Goal: Transaction & Acquisition: Purchase product/service

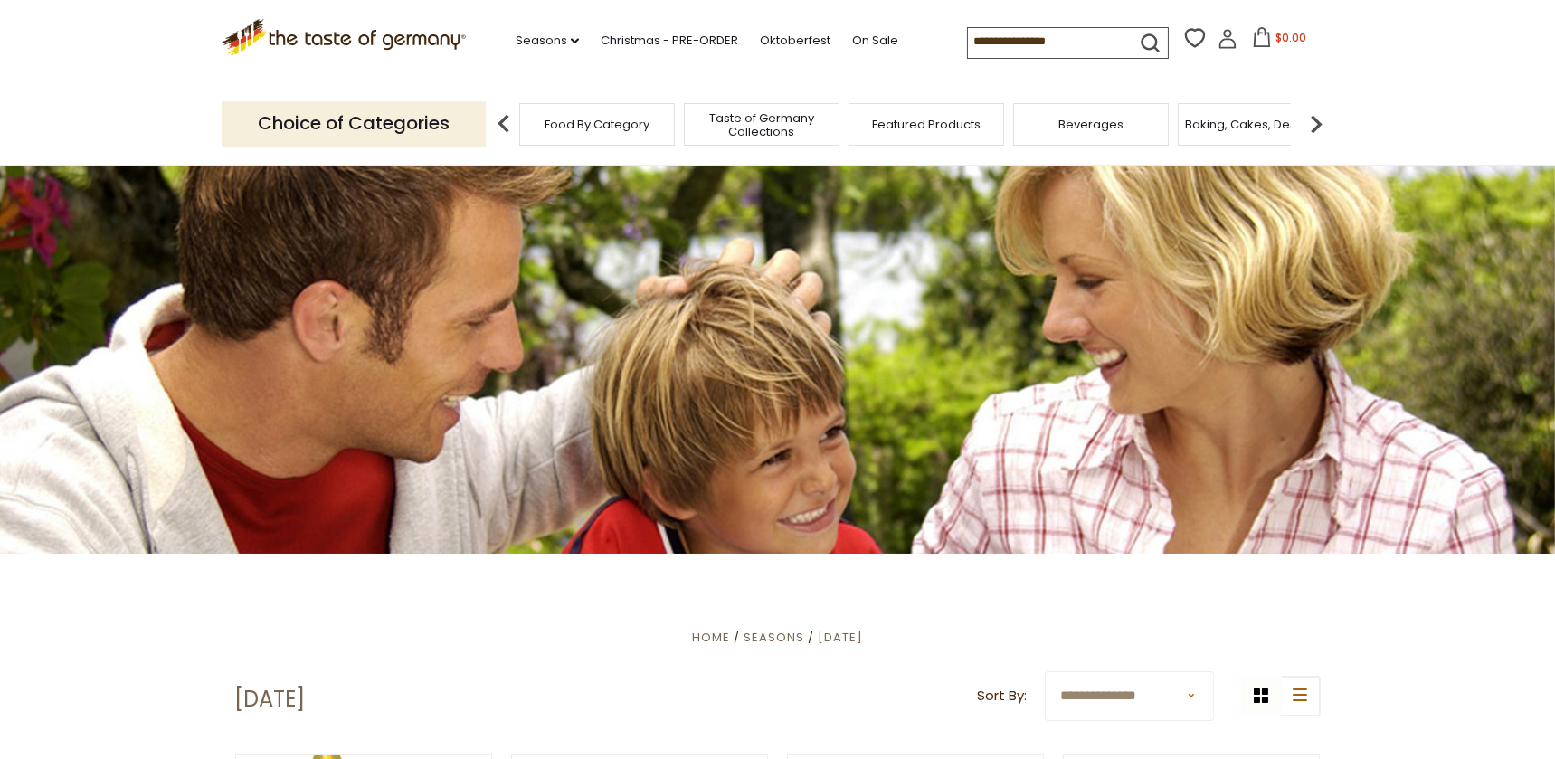
click at [1023, 41] on input at bounding box center [1044, 40] width 153 height 25
click at [1052, 41] on input at bounding box center [1044, 40] width 153 height 25
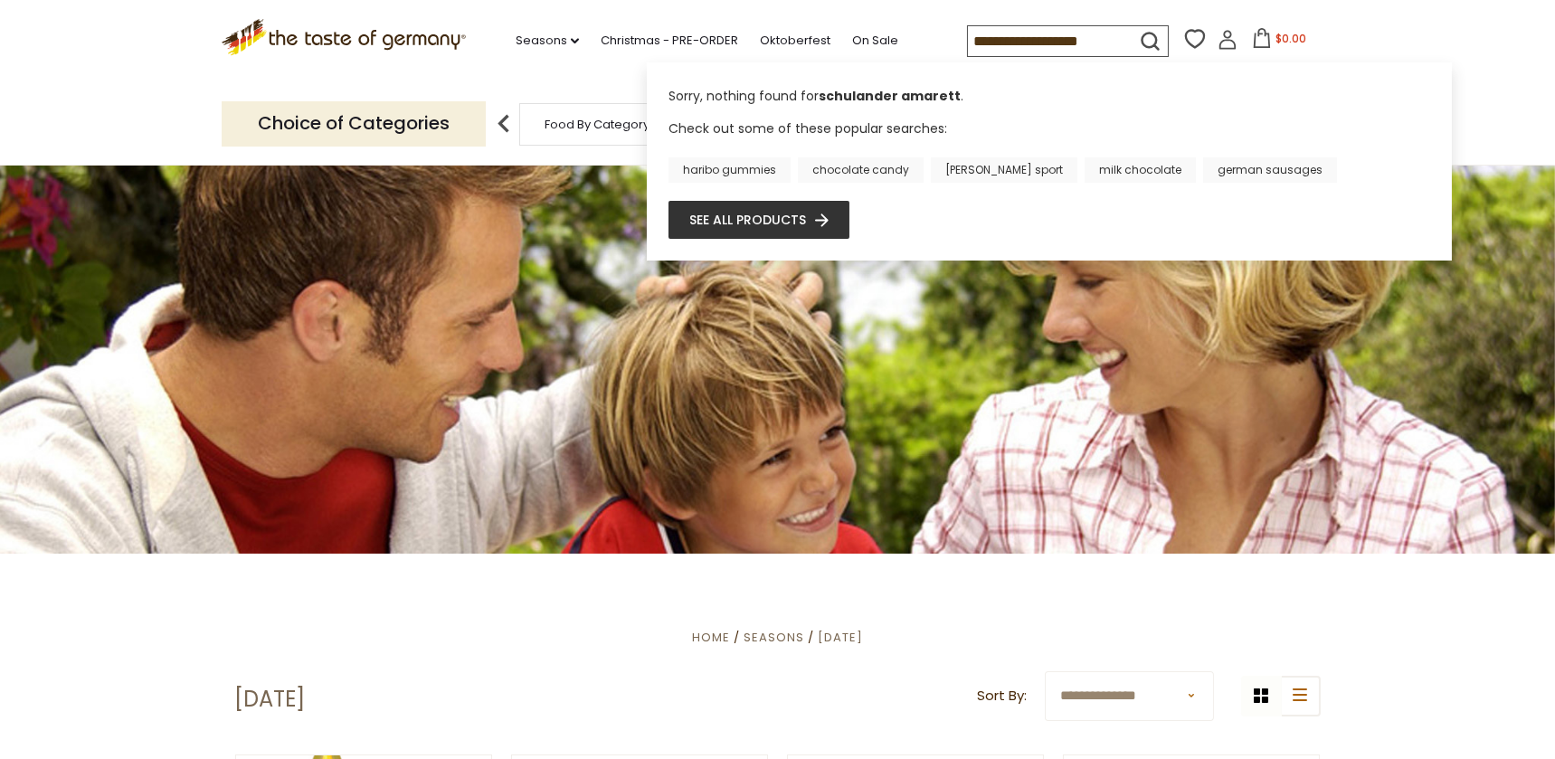
scroll to position [0, 20]
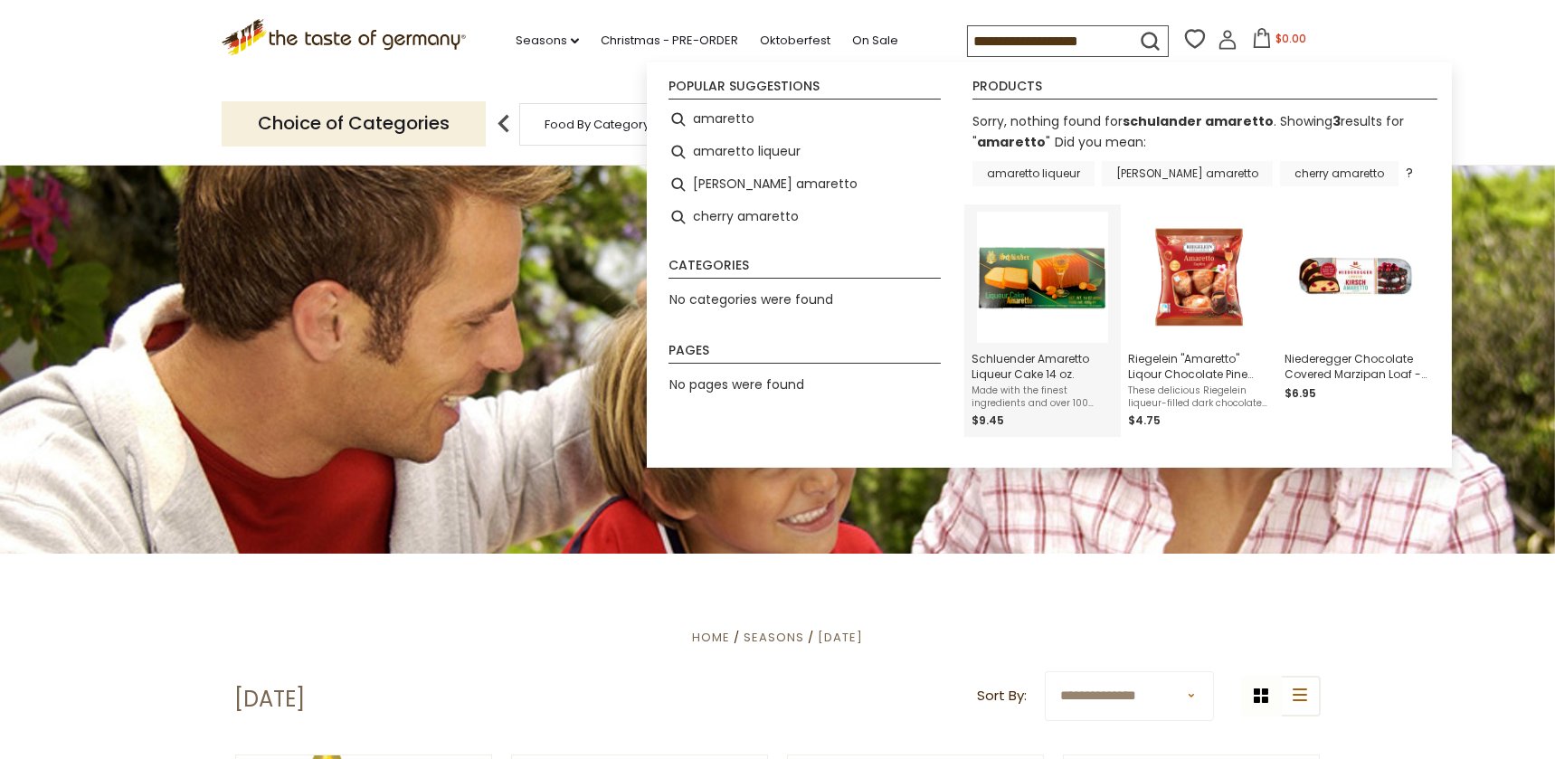
type input "**********"
click at [1024, 294] on img "Schluender Amaretto Liqueur Cake 14 oz." at bounding box center [1042, 277] width 131 height 131
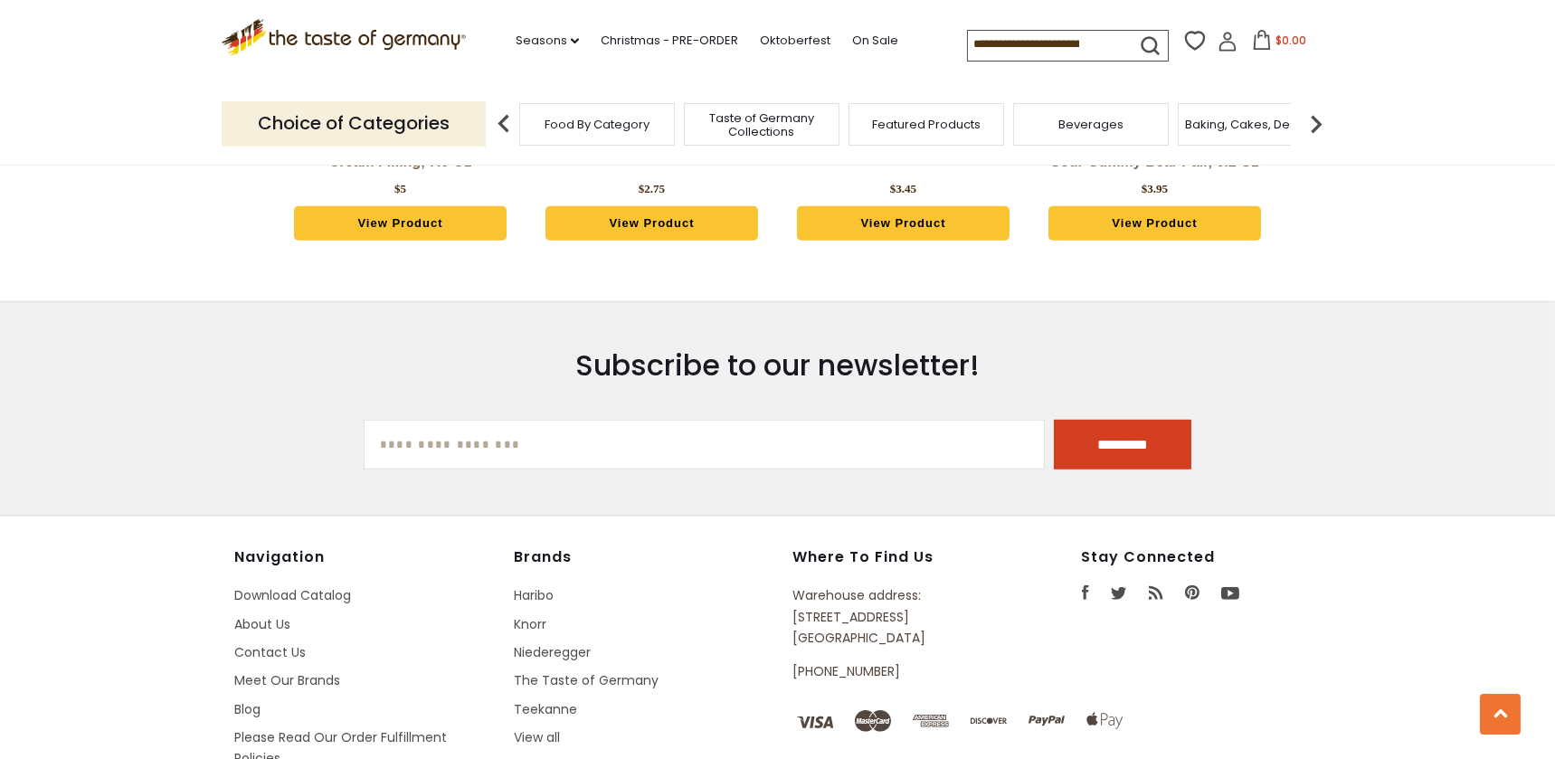
scroll to position [3495, 0]
